Goal: Task Accomplishment & Management: Manage account settings

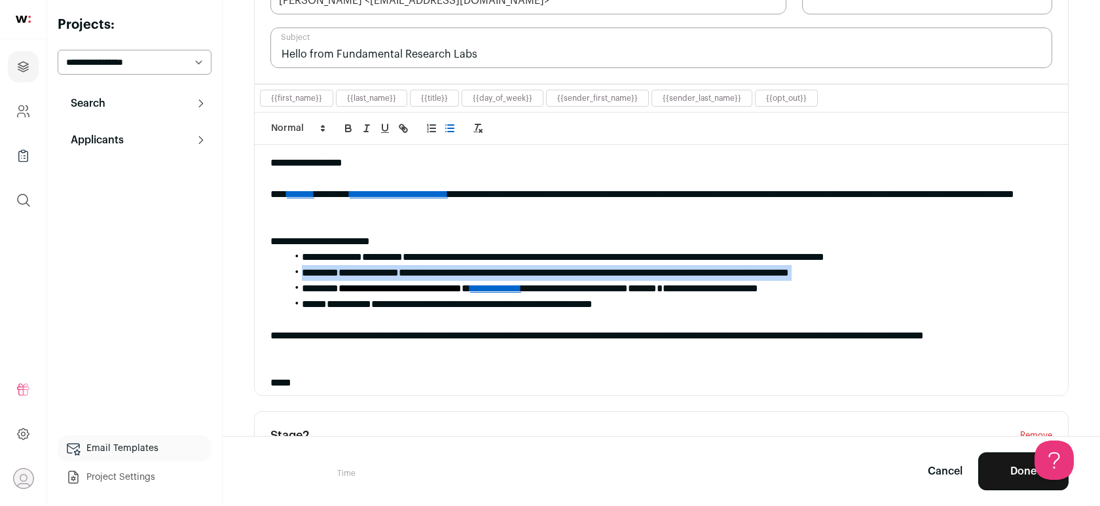
scroll to position [31, 0]
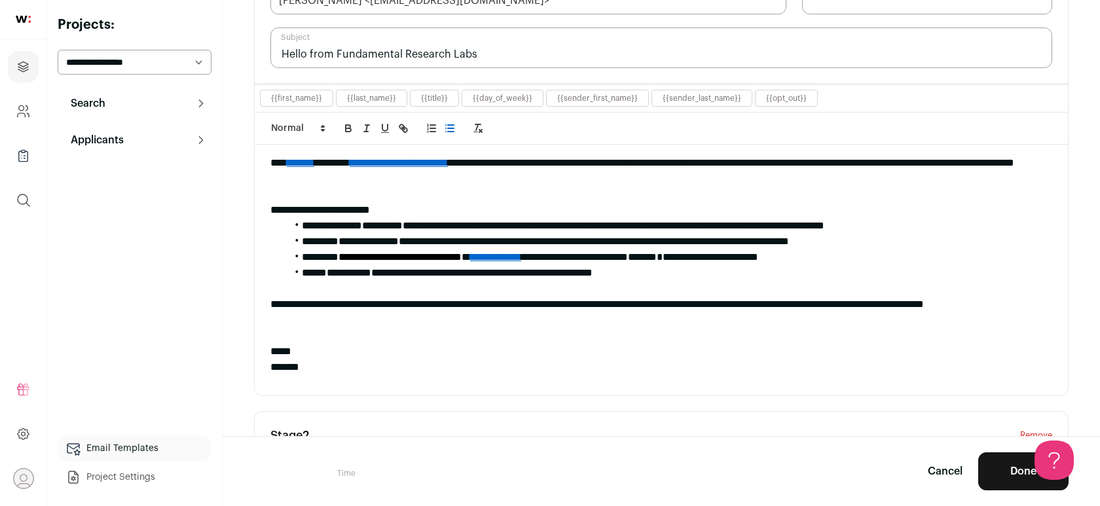
click at [439, 228] on li "**********" at bounding box center [669, 226] width 766 height 16
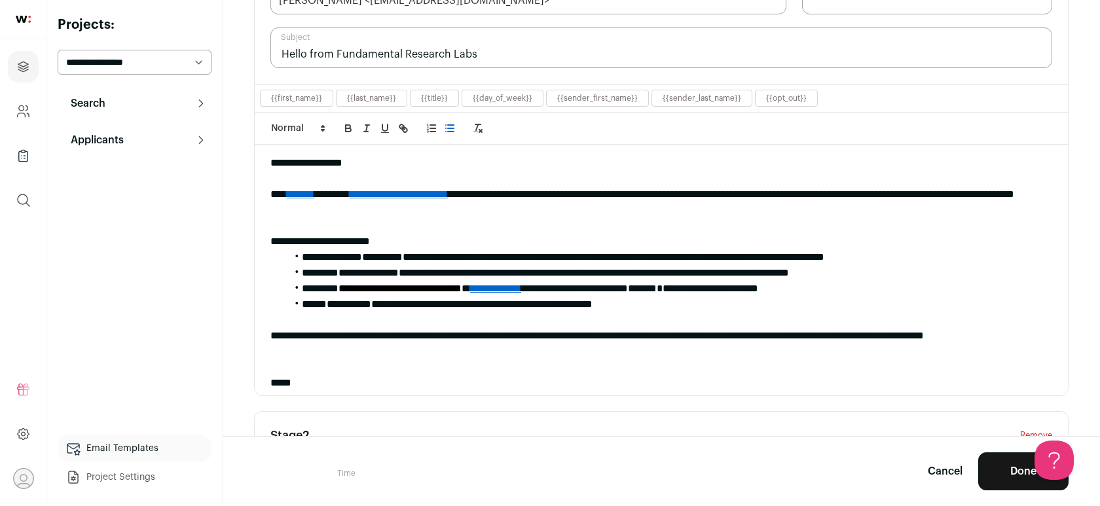
scroll to position [0, 0]
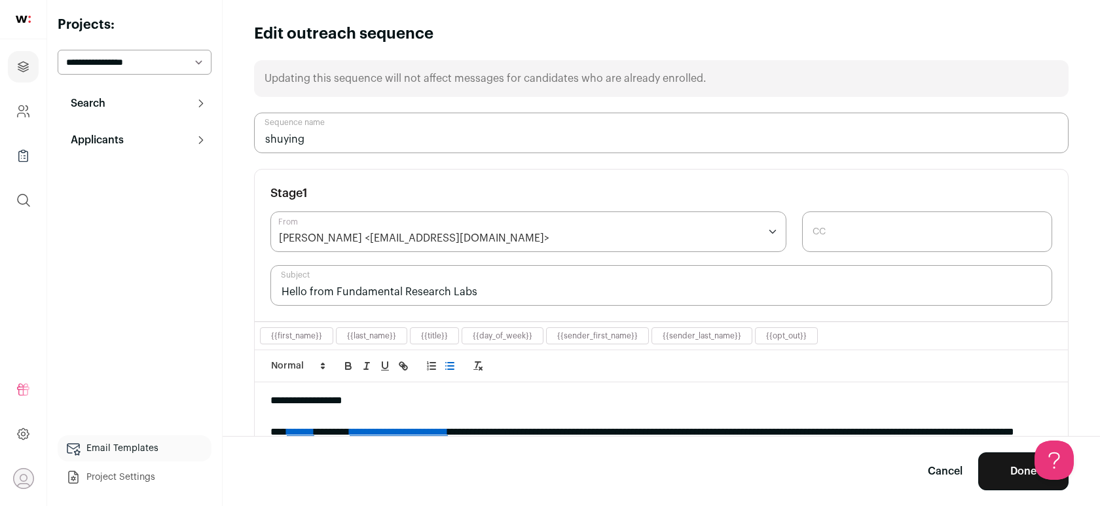
click at [133, 102] on button "Search" at bounding box center [135, 103] width 154 height 26
click at [128, 189] on link "Replied 33" at bounding box center [135, 192] width 154 height 26
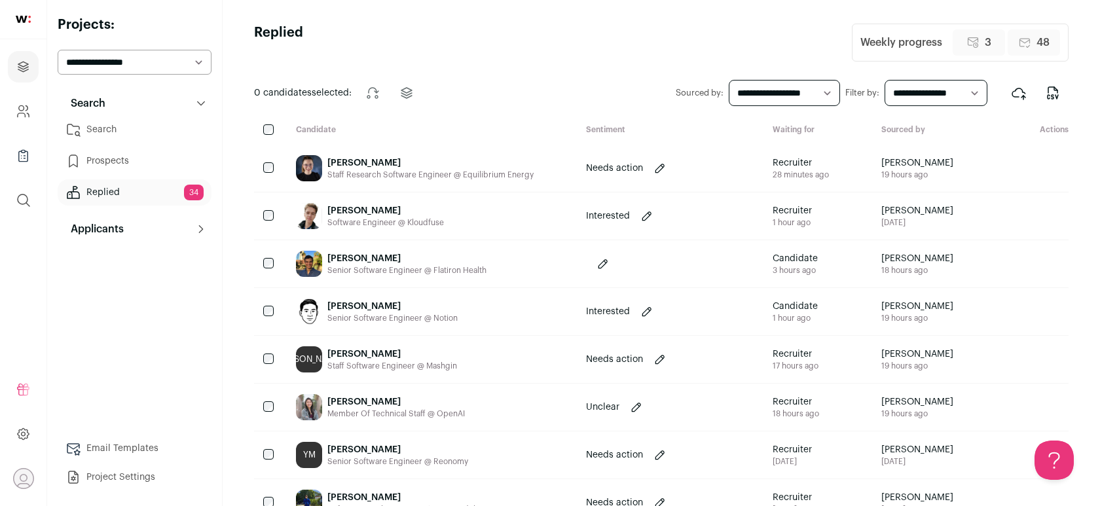
click at [421, 174] on div "Staff Research Software Engineer @ Equilibrium Energy" at bounding box center [430, 175] width 206 height 10
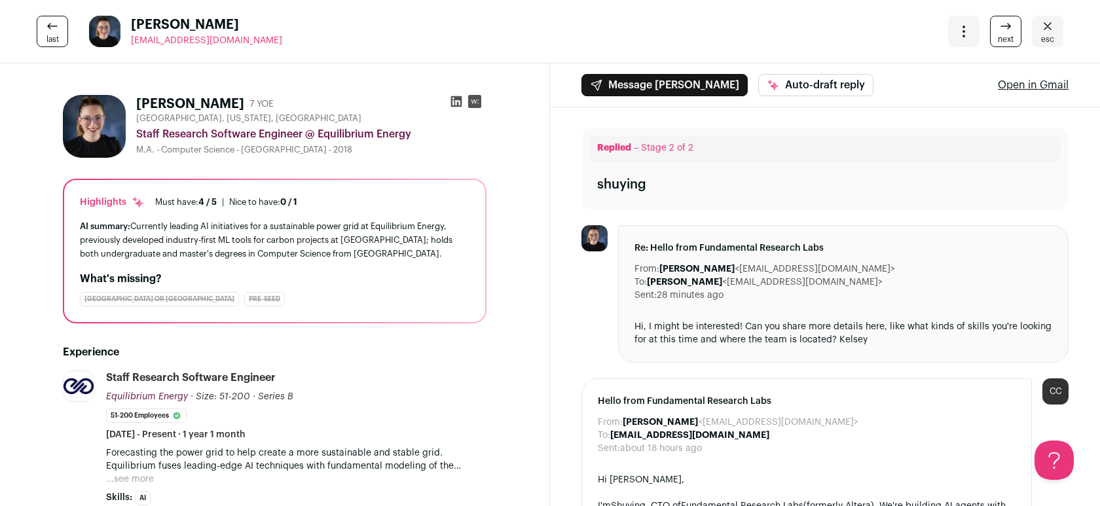
click at [453, 102] on icon at bounding box center [456, 101] width 13 height 13
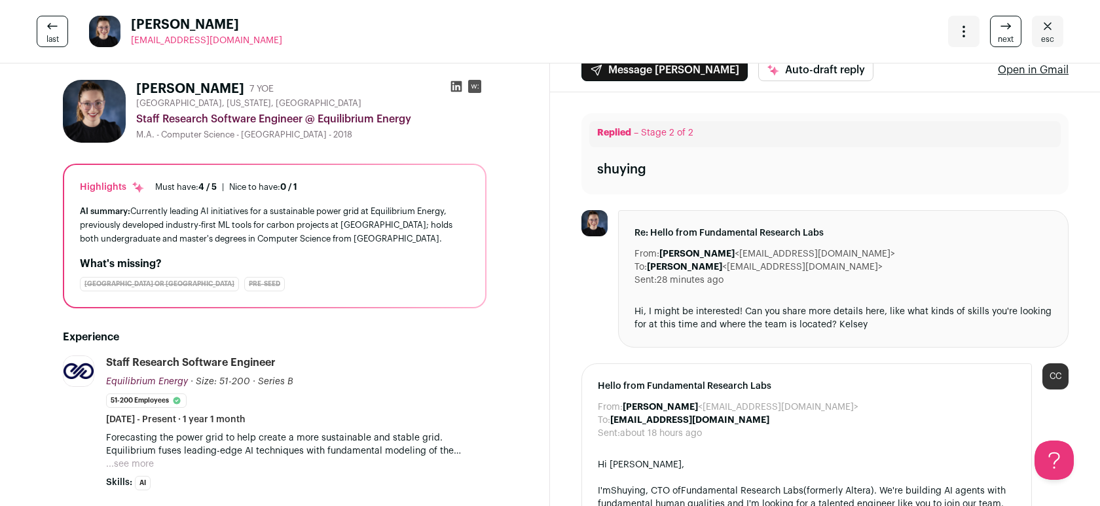
scroll to position [17, 0]
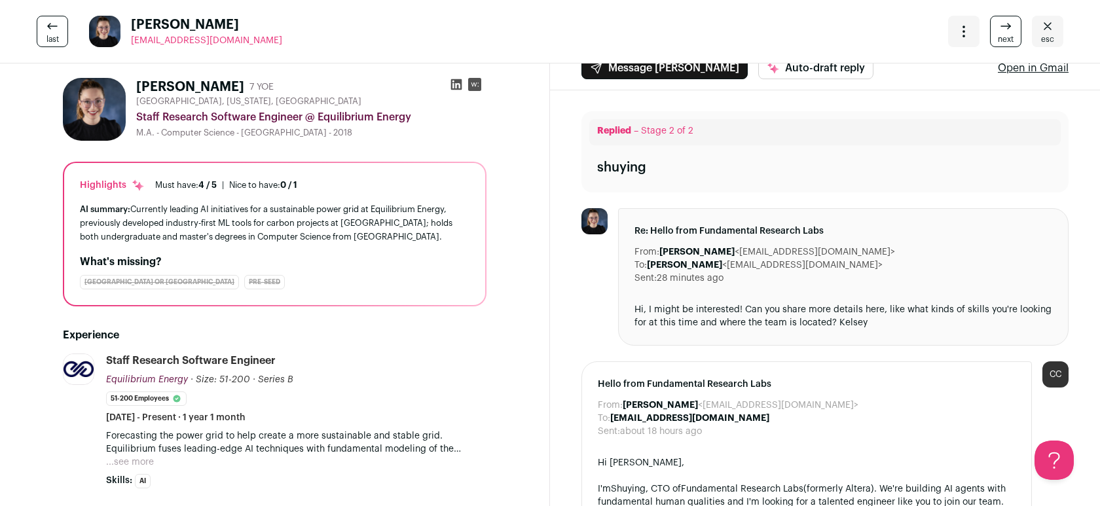
click at [1054, 32] on icon "Close" at bounding box center [1048, 26] width 16 height 16
